Goal: Task Accomplishment & Management: Complete application form

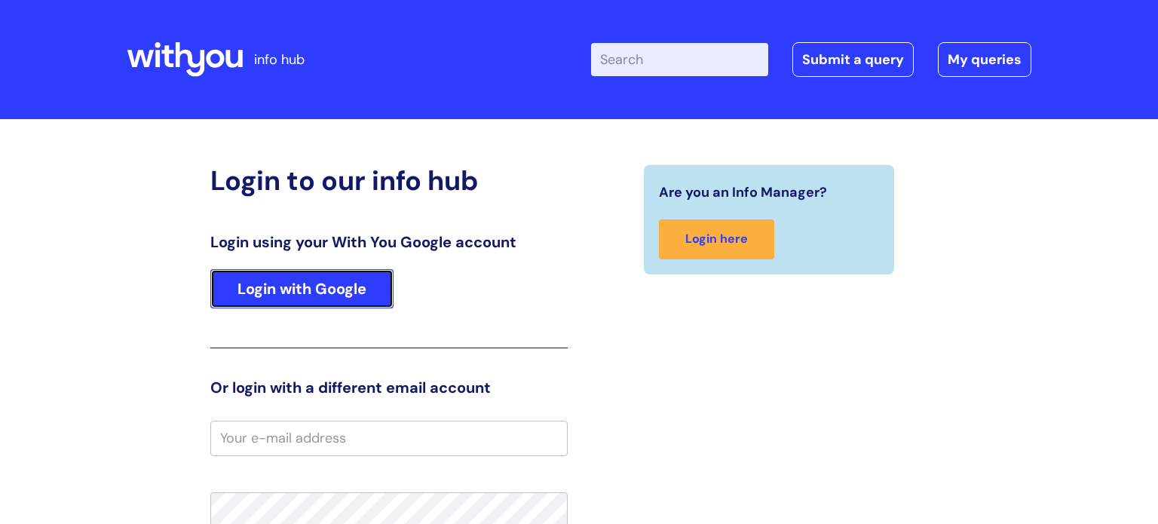
click at [351, 279] on link "Login with Google" at bounding box center [301, 288] width 183 height 39
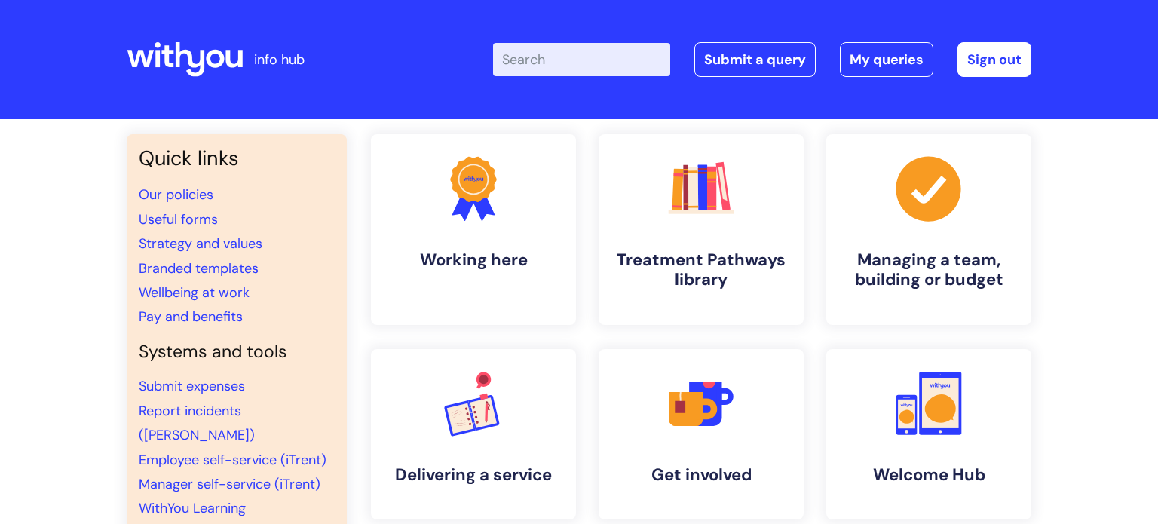
click at [546, 68] on input "Enter your search term here..." at bounding box center [581, 59] width 177 height 33
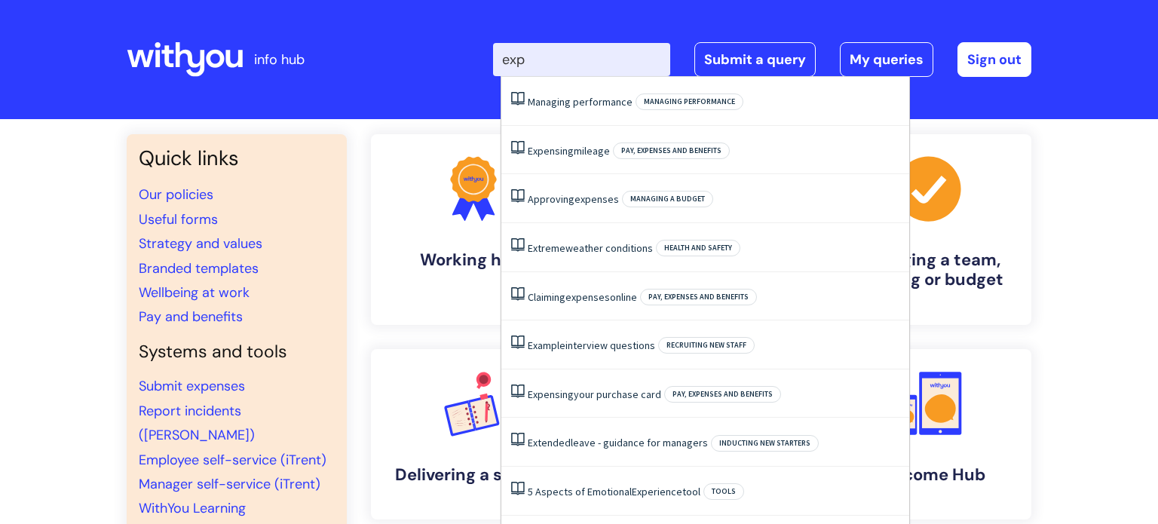
type input "expe"
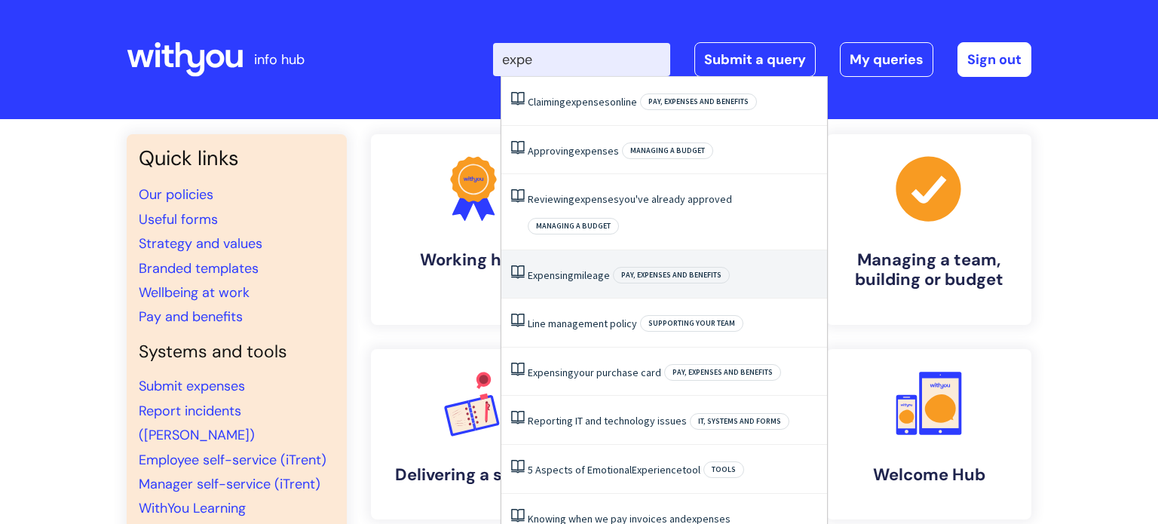
click at [626, 267] on span "Pay, expenses and benefits" at bounding box center [671, 275] width 117 height 17
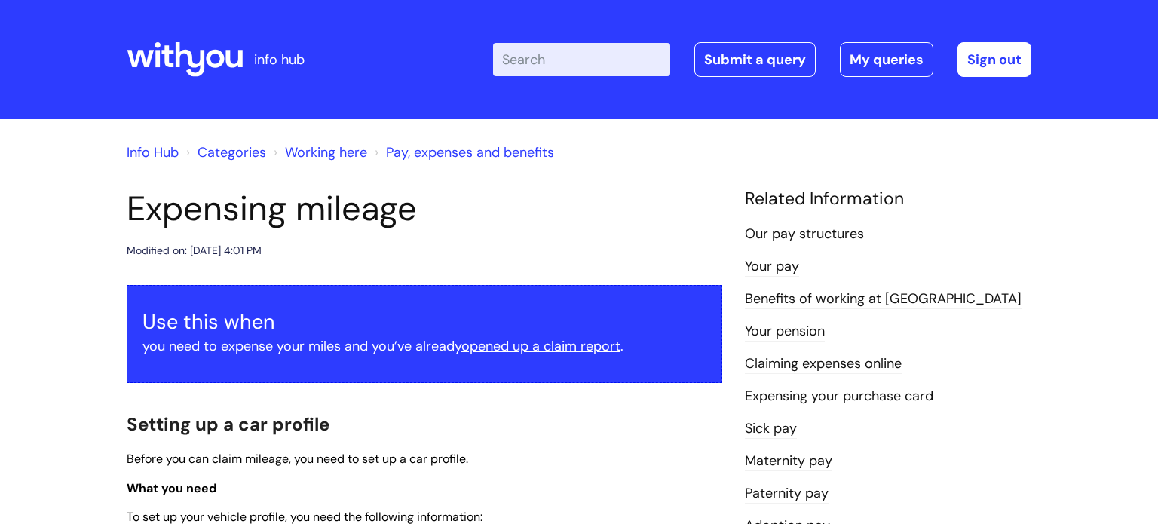
click at [457, 154] on link "Pay, expenses and benefits" at bounding box center [470, 152] width 168 height 18
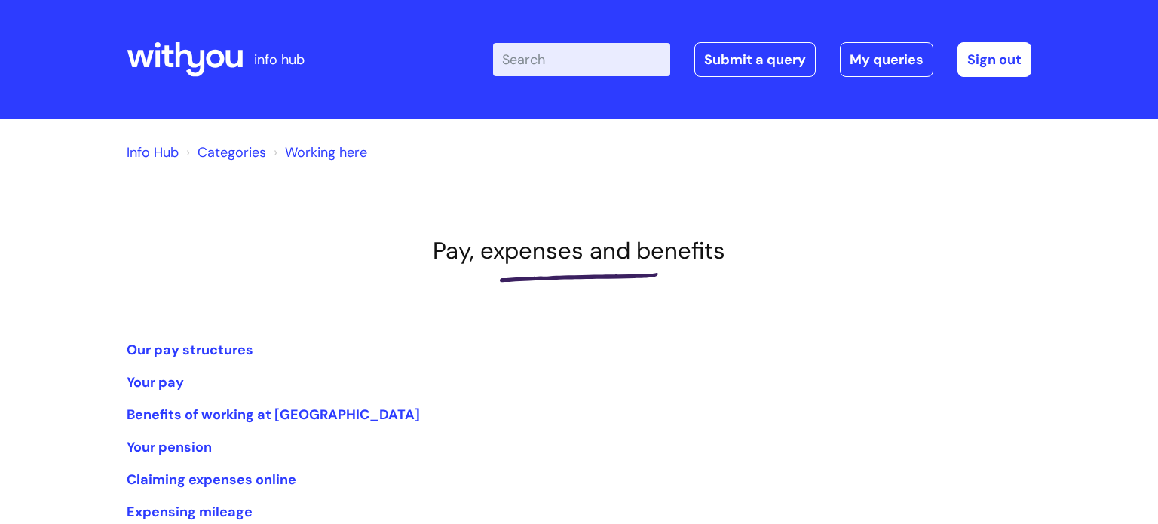
click at [576, 60] on input "Enter your search term here..." at bounding box center [581, 59] width 177 height 33
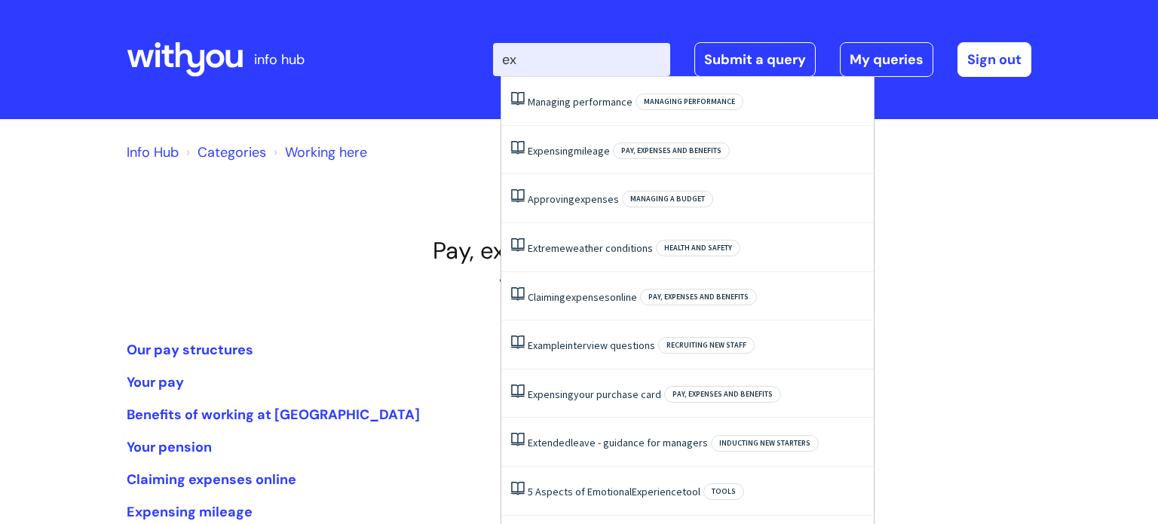
click at [570, 63] on input "ex" at bounding box center [581, 59] width 177 height 33
type input "expen"
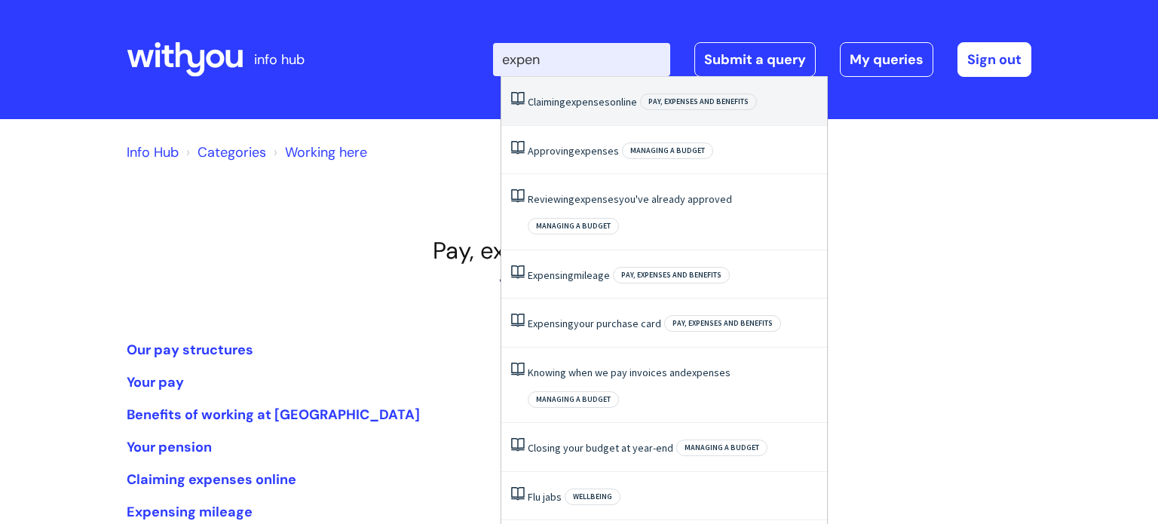
click at [602, 100] on span "expenses" at bounding box center [587, 102] width 44 height 14
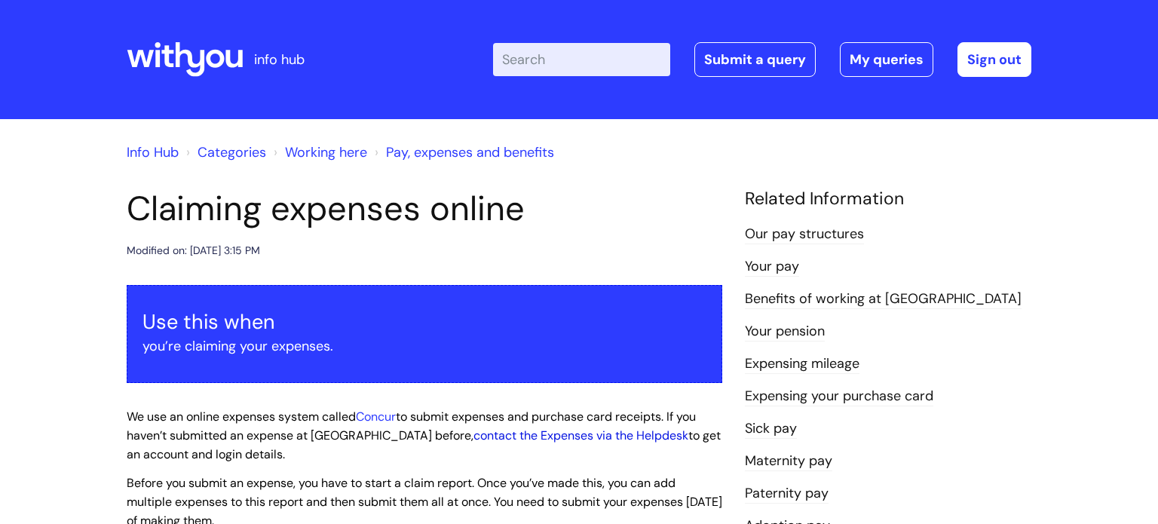
click at [473, 441] on link "contact the Expenses via the Helpdesk" at bounding box center [580, 435] width 215 height 16
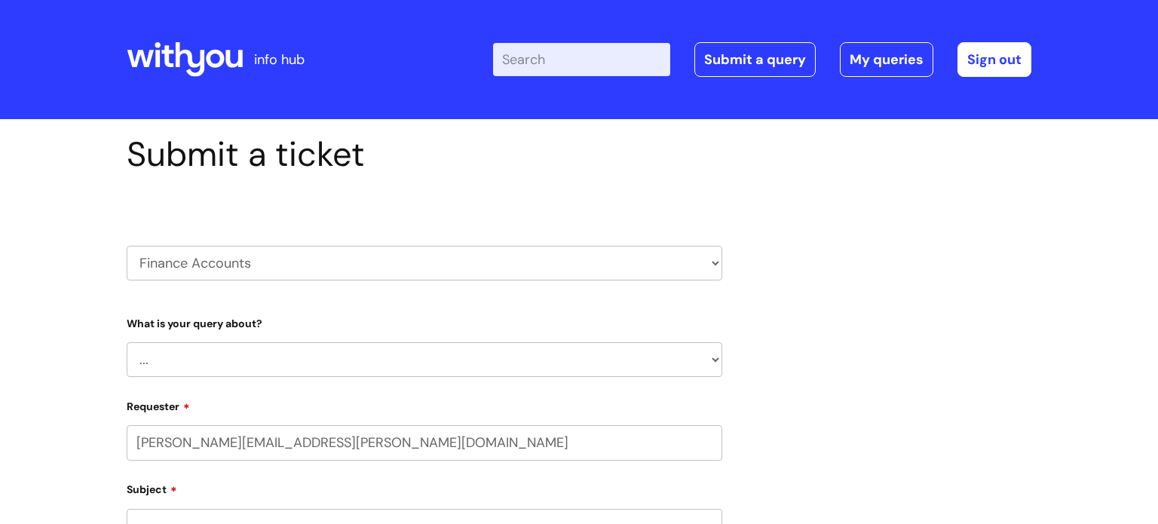
click at [449, 431] on input "emily.griffiths@wearewithyou.org.uk" at bounding box center [424, 442] width 595 height 35
click at [558, 363] on select "... Finance Systems Finance Requests (inc. Expenses) Invoices Research" at bounding box center [424, 359] width 595 height 35
select select "Finance Requests (inc. Expenses)"
click at [127, 342] on select "... Finance Systems Finance Requests (inc. Expenses) Invoices Research" at bounding box center [424, 359] width 595 height 35
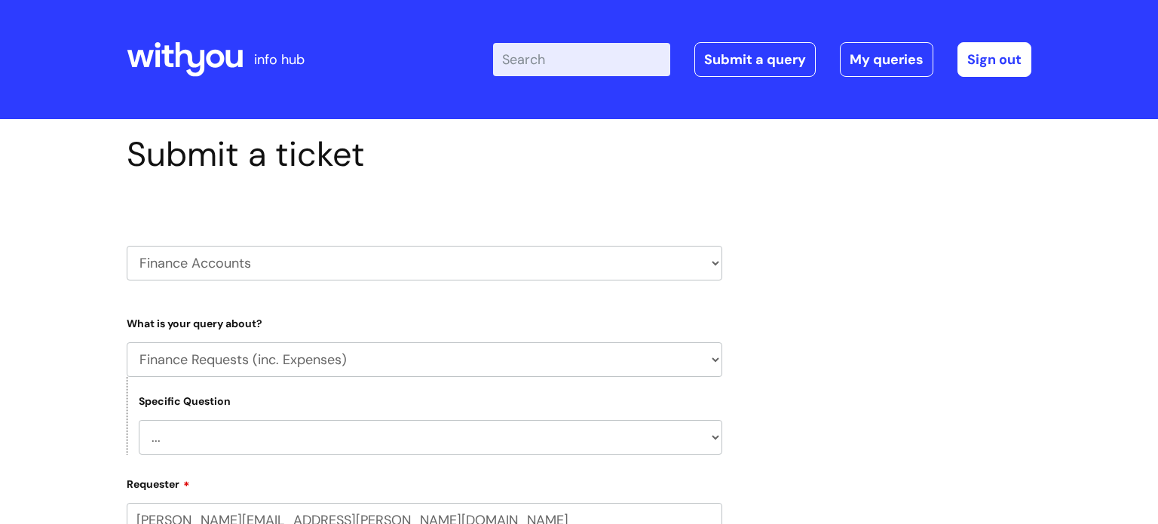
click at [252, 439] on select "... Budgets Expenses Getting Edits/Revisions New Supplier Purchase cards/ Petty…" at bounding box center [430, 437] width 583 height 35
click at [139, 421] on select "... Budgets Expenses Getting Edits/Revisions New Supplier Purchase cards/ Petty…" at bounding box center [430, 437] width 583 height 35
click at [707, 441] on select "... Budgets Expenses Getting Edits/Revisions New Supplier Purchase cards/ Petty…" at bounding box center [430, 437] width 583 height 35
select select "Expenses"
click at [139, 421] on select "... Budgets Expenses Getting Edits/Revisions New Supplier Purchase cards/ Petty…" at bounding box center [430, 437] width 583 height 35
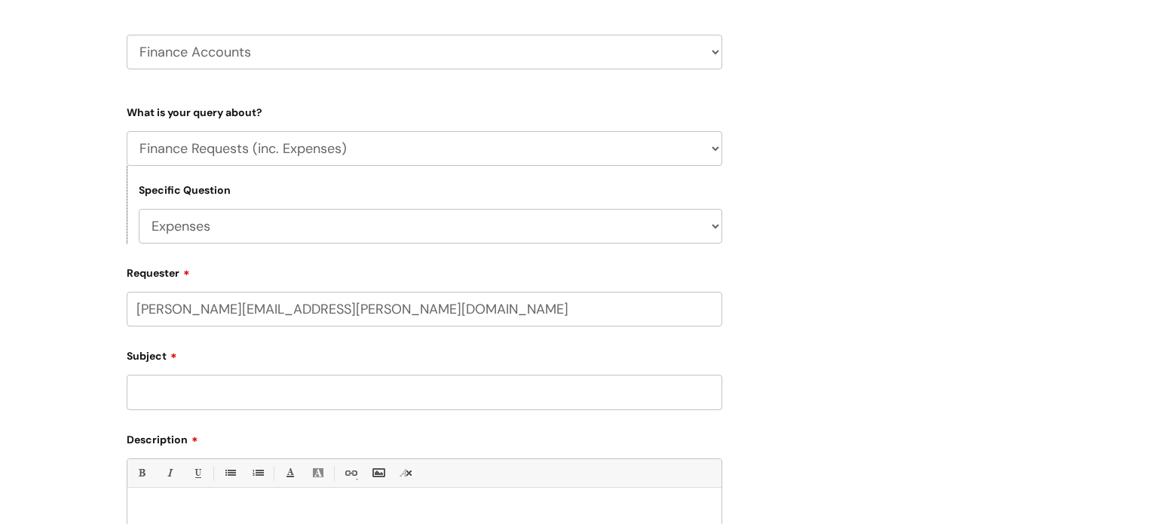
scroll to position [241, 0]
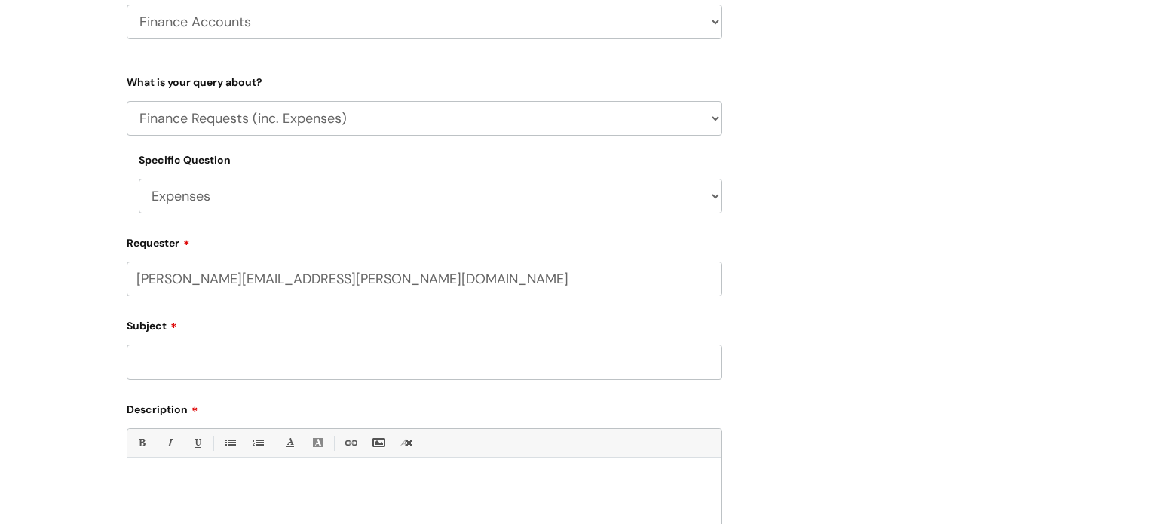
click at [173, 407] on label "Description" at bounding box center [424, 407] width 595 height 18
click at [188, 359] on input "Subject" at bounding box center [424, 361] width 595 height 35
click at [344, 368] on input "can i please be added on for expensies" at bounding box center [424, 361] width 595 height 35
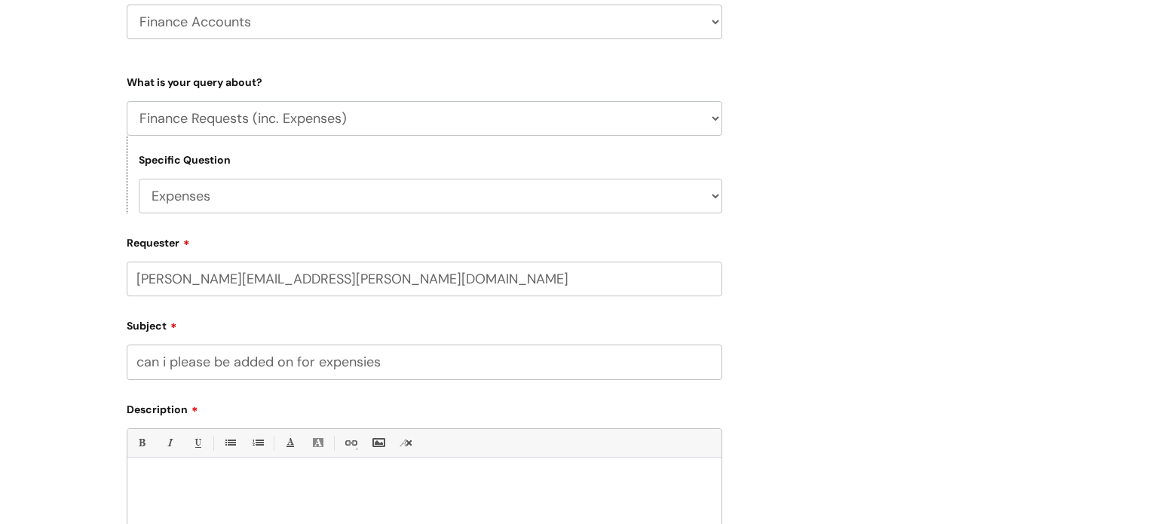
click at [344, 368] on input "can i please be added on for expensies" at bounding box center [424, 361] width 595 height 35
click at [393, 363] on input "can i please be added on for expensies" at bounding box center [424, 361] width 595 height 35
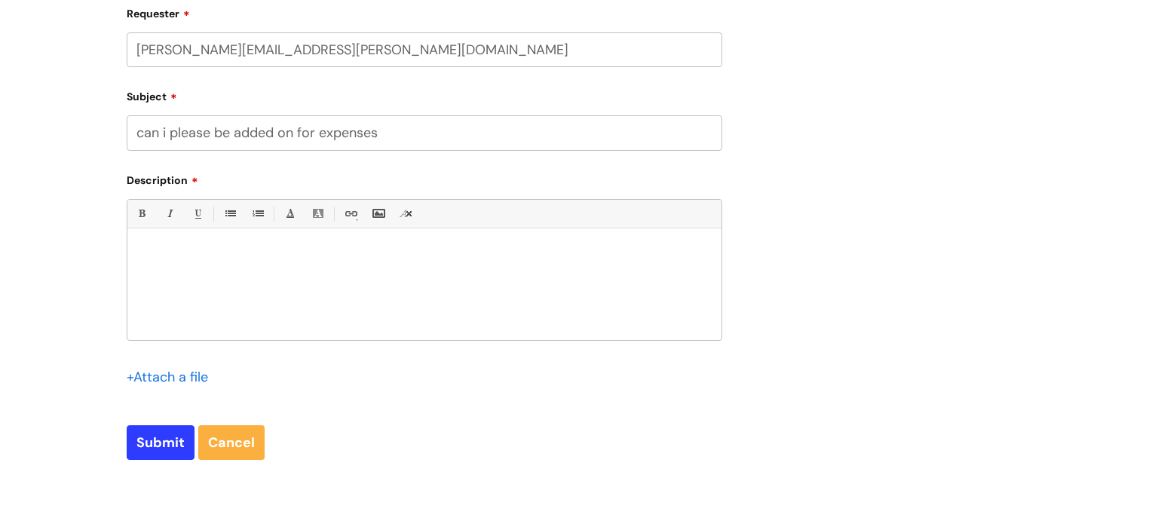
scroll to position [617, 0]
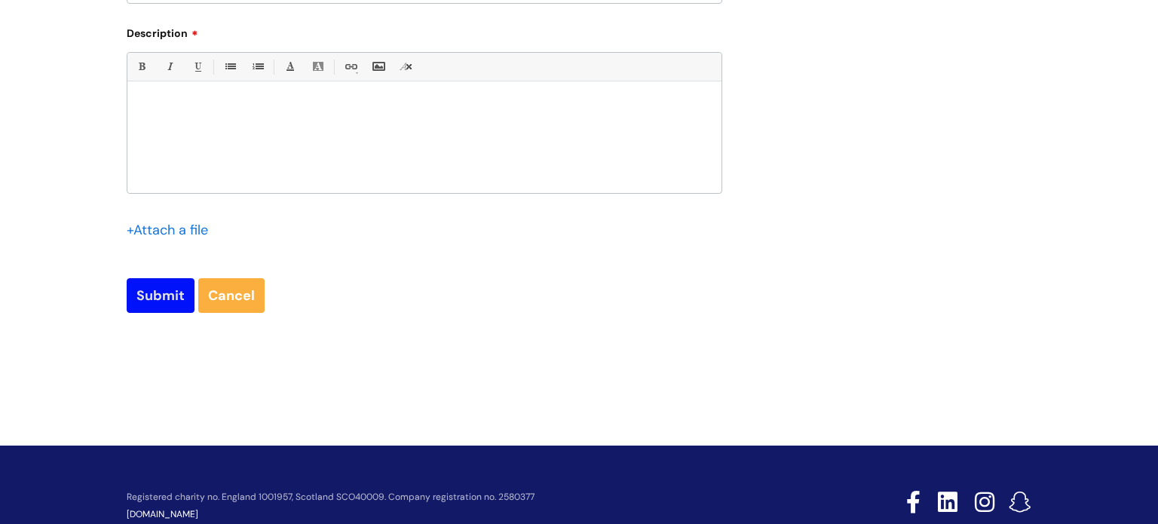
type input "can i please be added on for expenses"
click at [153, 304] on input "Submit" at bounding box center [161, 295] width 68 height 35
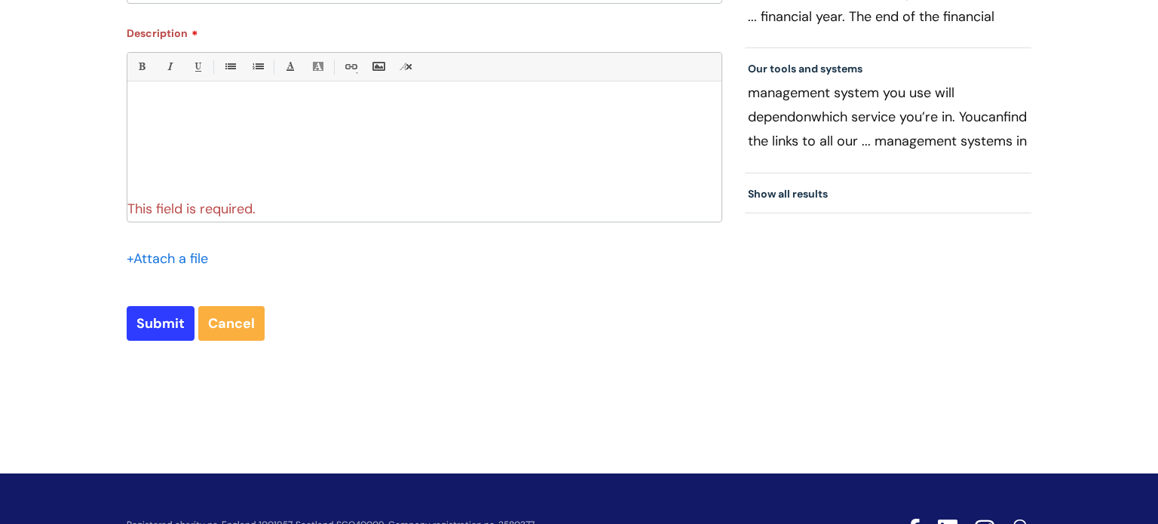
click at [255, 104] on p at bounding box center [424, 107] width 571 height 14
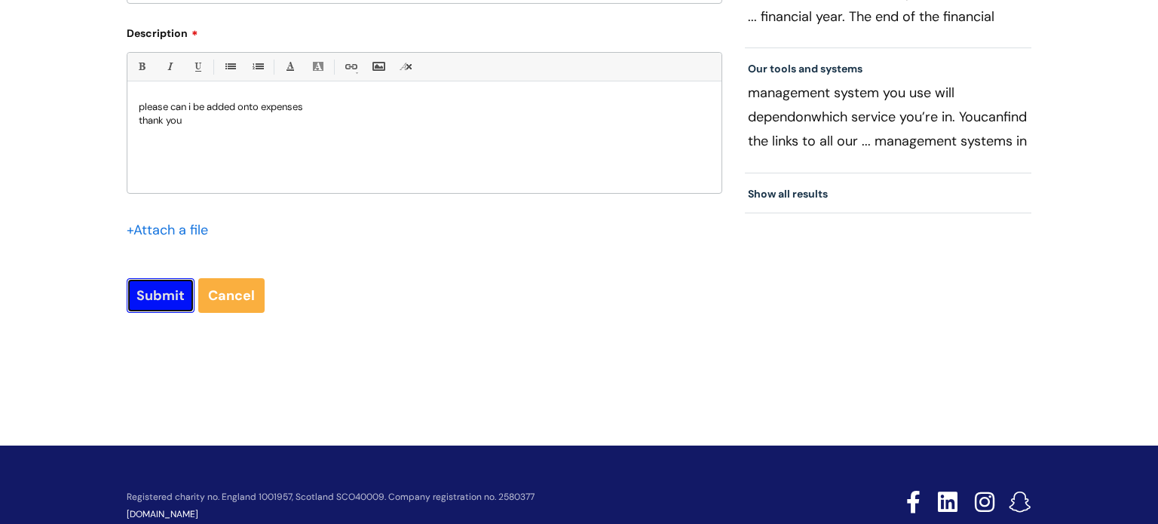
click at [155, 298] on input "Submit" at bounding box center [161, 295] width 68 height 35
type input "Please Wait..."
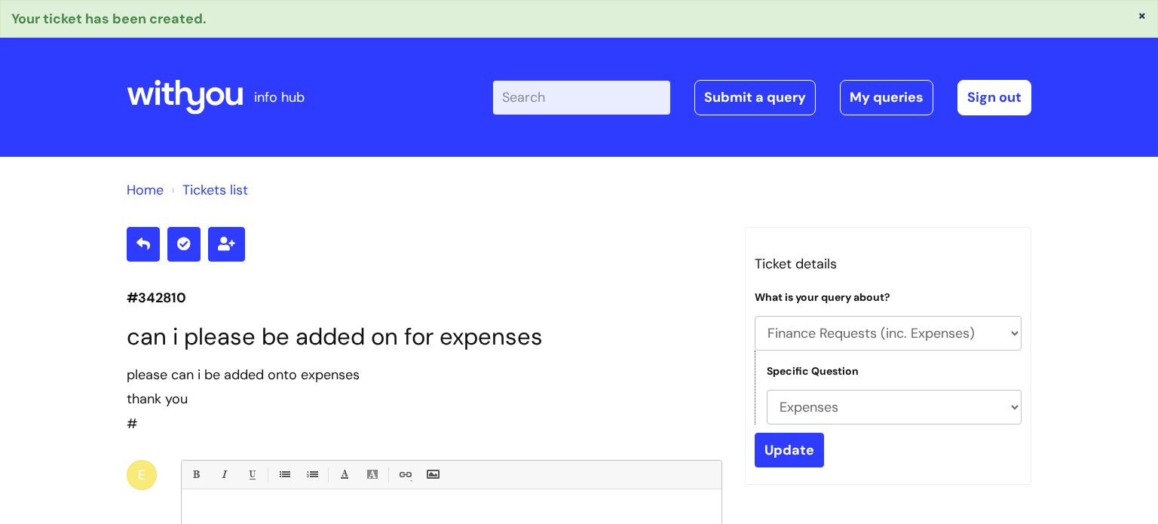
select select "Finance Requests (inc. Expenses)"
select select "Expenses"
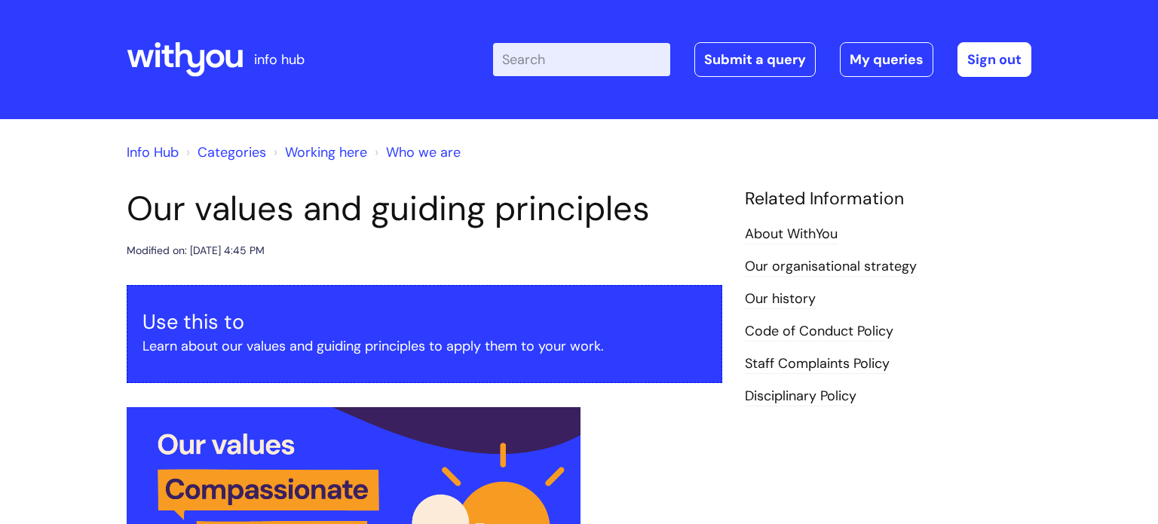
click at [642, 310] on h3 "Use this to" at bounding box center [424, 322] width 564 height 24
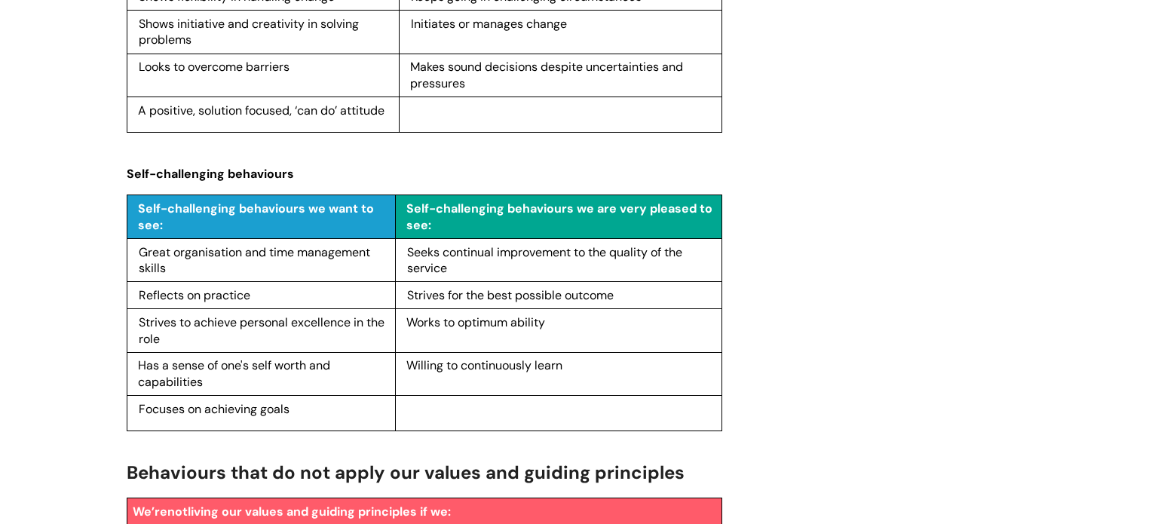
scroll to position [2231, 0]
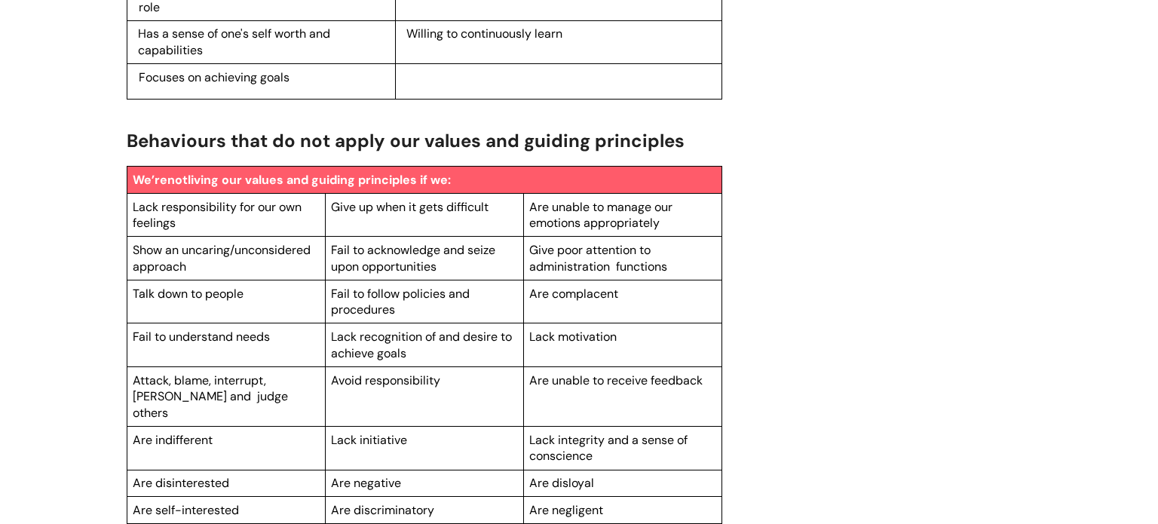
scroll to position [2562, 0]
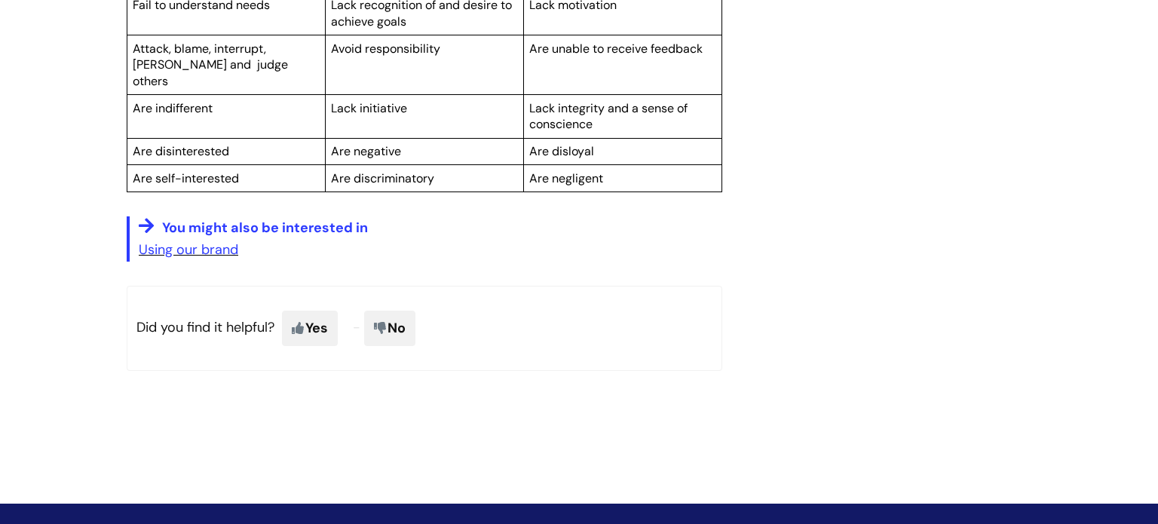
scroll to position [2894, 0]
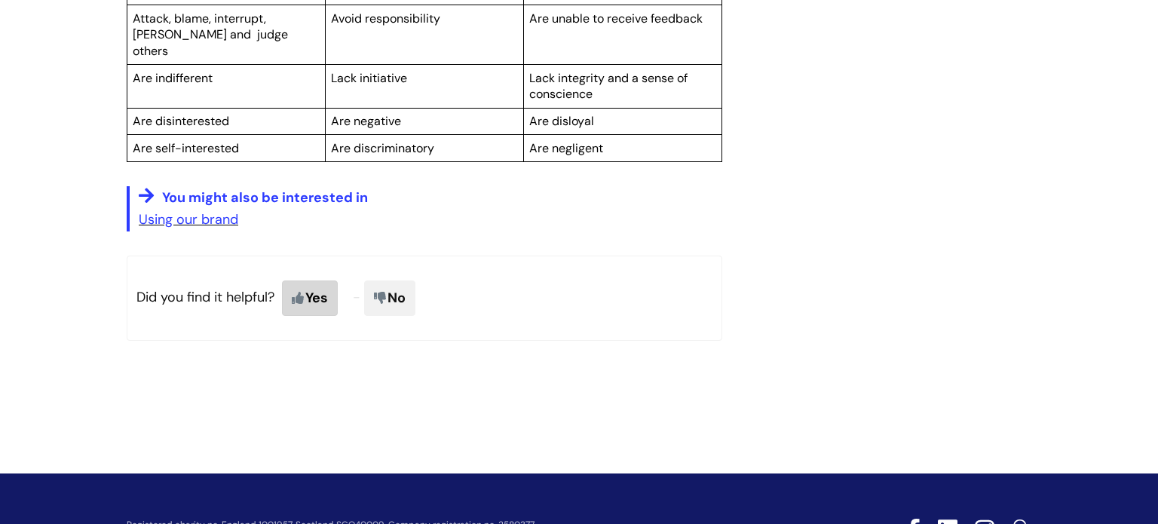
click at [320, 280] on span "Yes" at bounding box center [310, 297] width 56 height 35
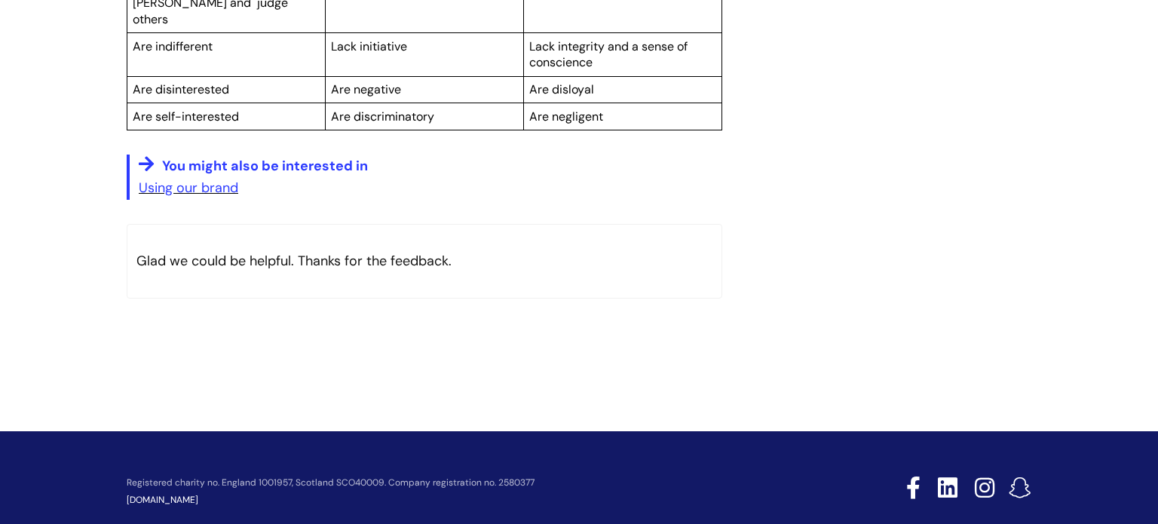
scroll to position [2935, 0]
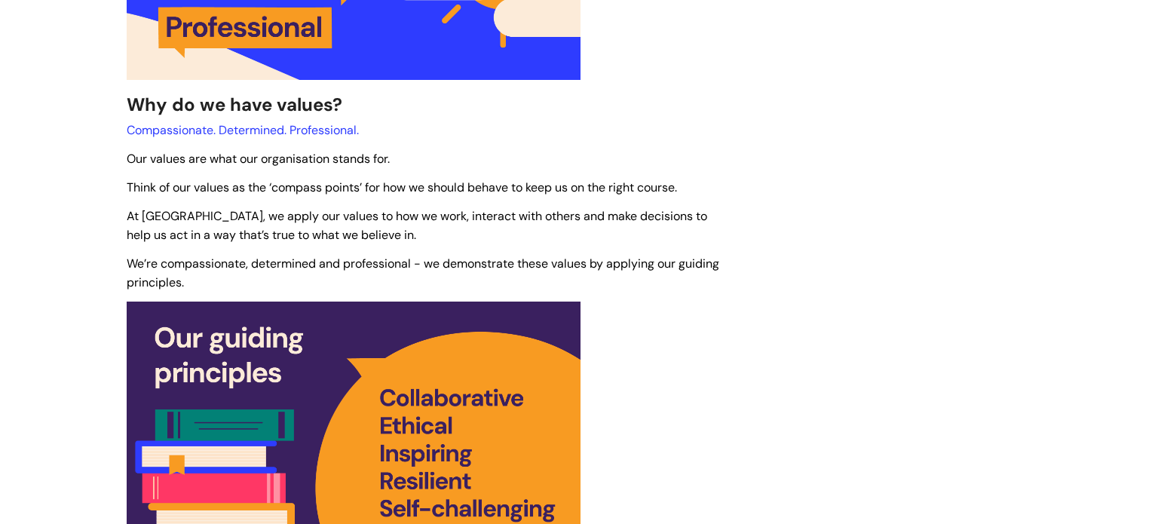
scroll to position [573, 0]
